Goal: Transaction & Acquisition: Subscribe to service/newsletter

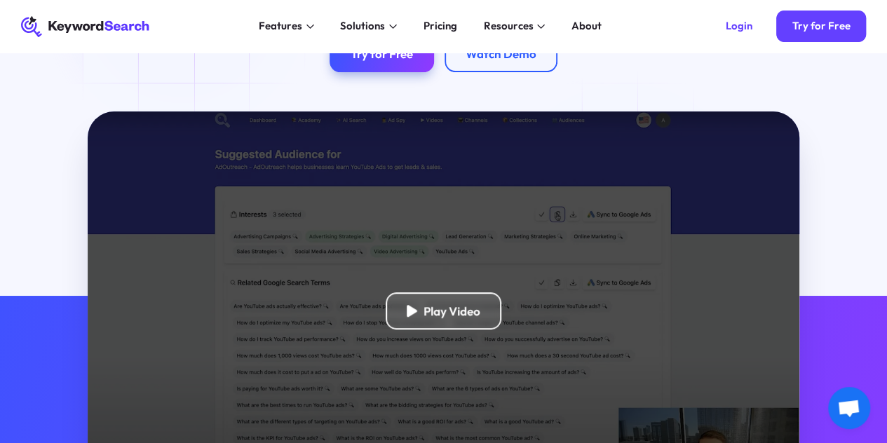
scroll to position [210, 0]
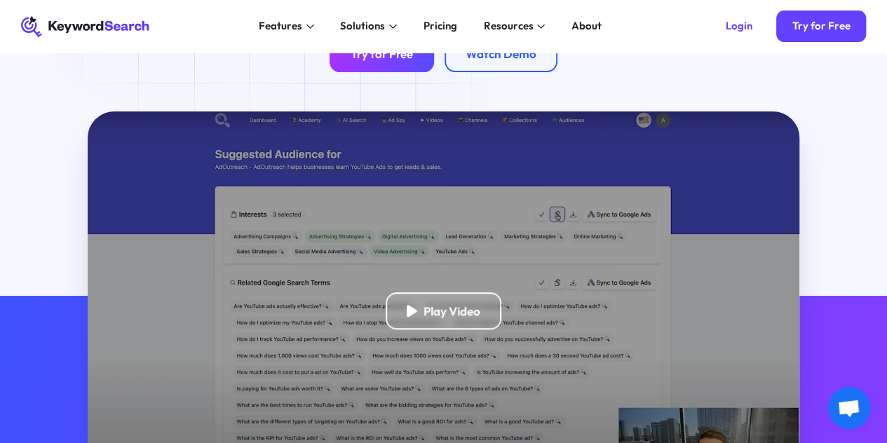
click at [369, 61] on div "Try for Free" at bounding box center [382, 53] width 62 height 15
